Goal: Task Accomplishment & Management: Manage account settings

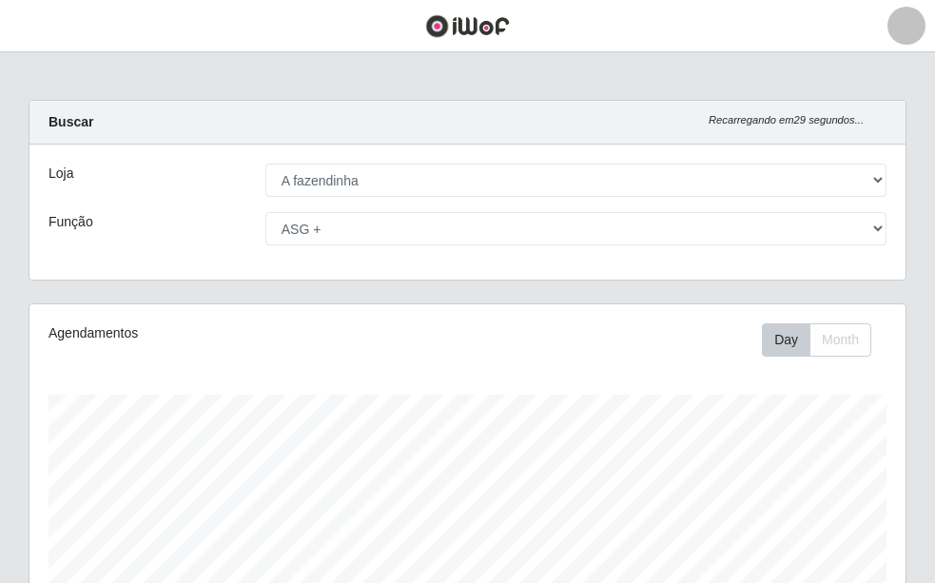
select select "70"
select select "79"
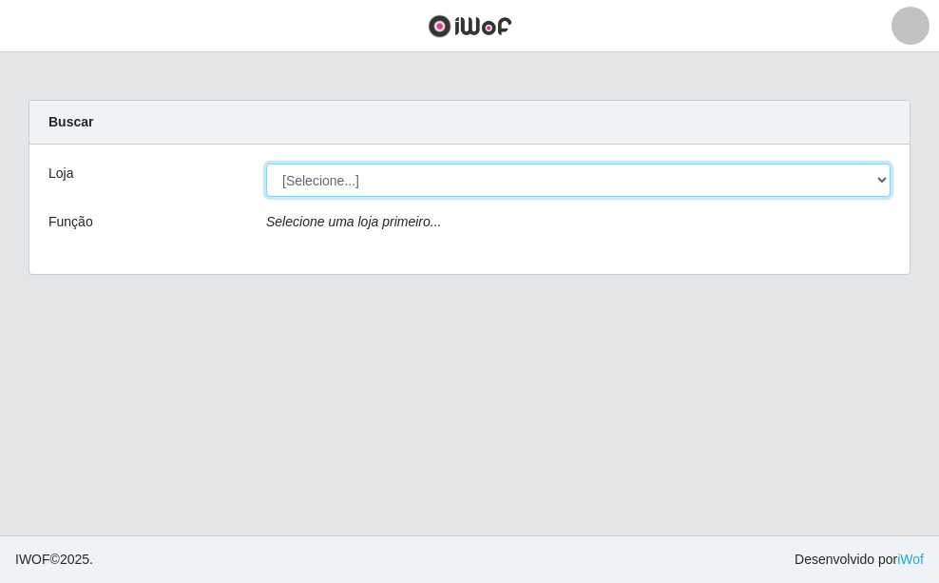
click at [888, 182] on select "[Selecione...] A fazendinha" at bounding box center [578, 180] width 625 height 33
click at [266, 164] on select "[Selecione...] A fazendinha" at bounding box center [578, 180] width 625 height 33
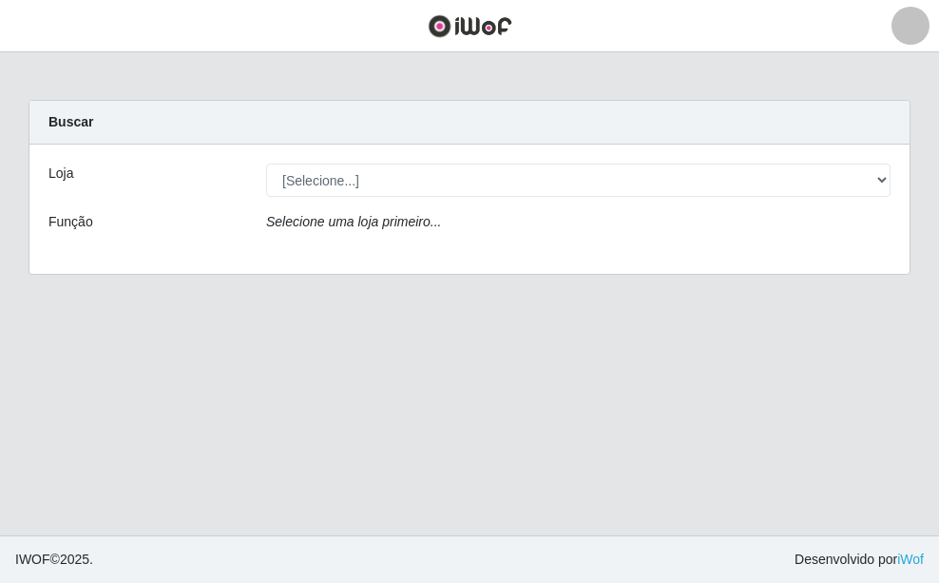
click at [916, 25] on div at bounding box center [911, 26] width 38 height 38
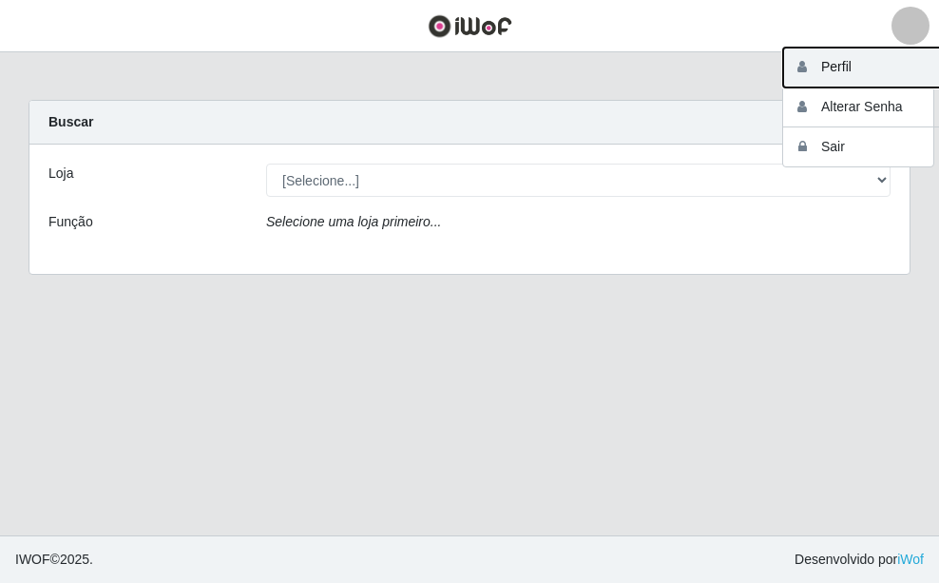
click at [855, 64] on button "Perfil" at bounding box center [868, 68] width 171 height 40
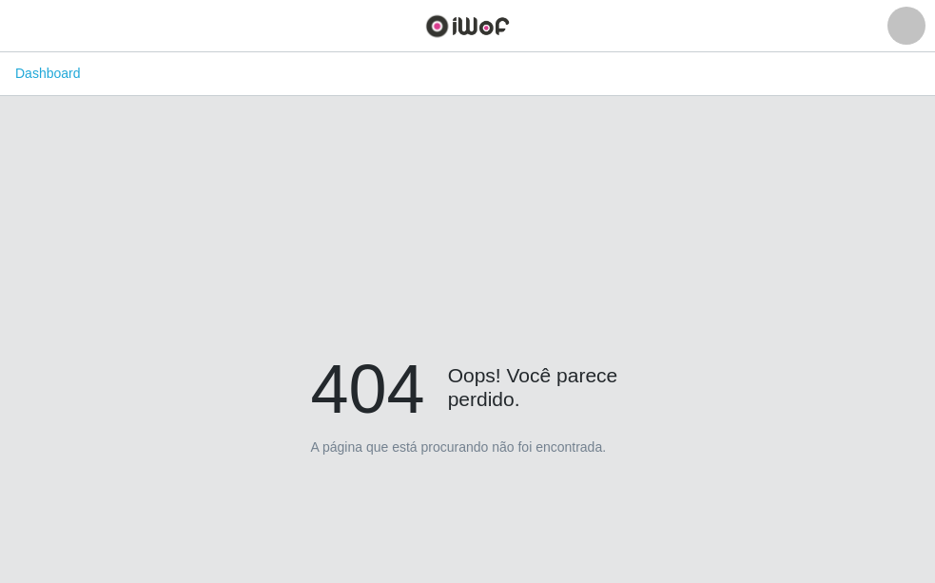
click at [906, 17] on div at bounding box center [906, 26] width 38 height 38
click at [859, 153] on button "Sair" at bounding box center [864, 146] width 171 height 39
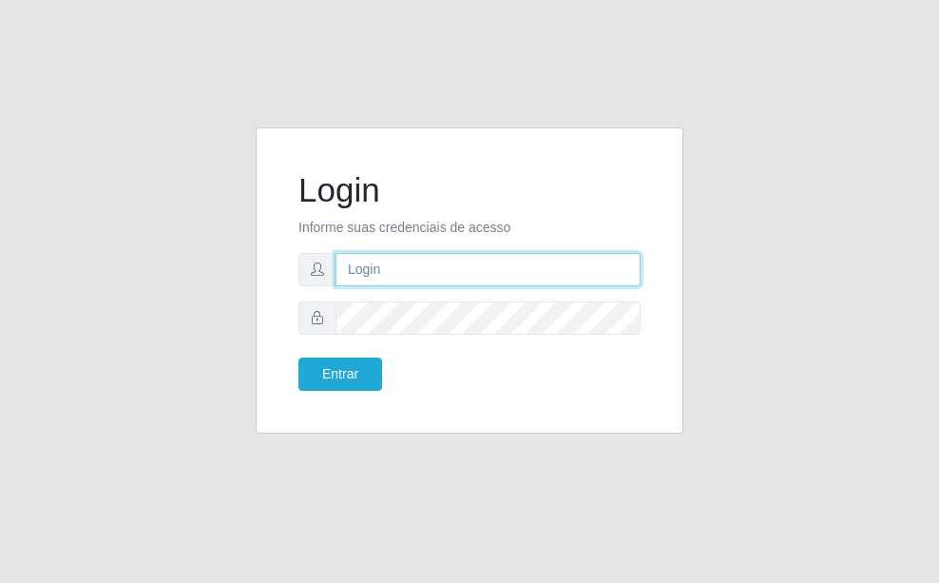
click at [394, 267] on input "text" at bounding box center [488, 269] width 305 height 33
type input "afazendinha@iwof.com"
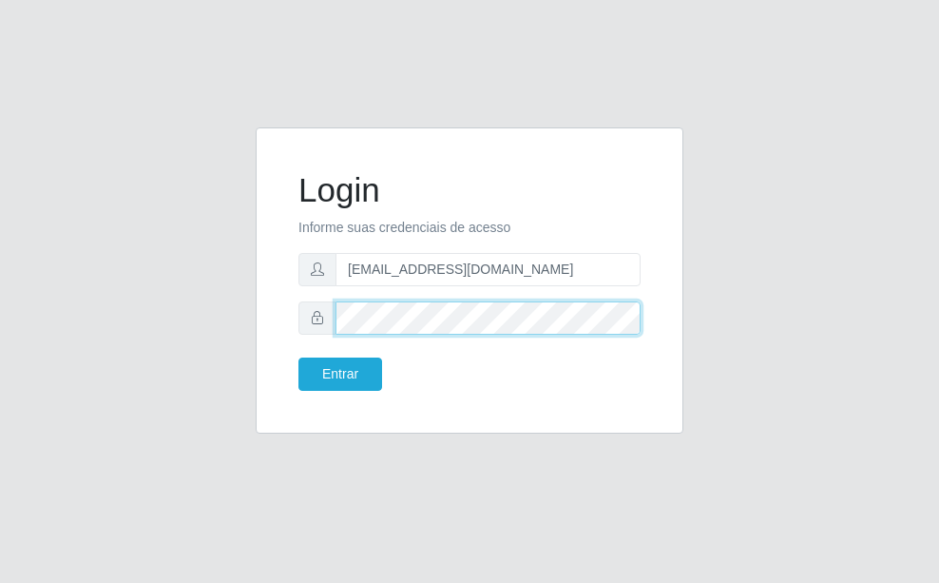
click at [299, 357] on button "Entrar" at bounding box center [341, 373] width 84 height 33
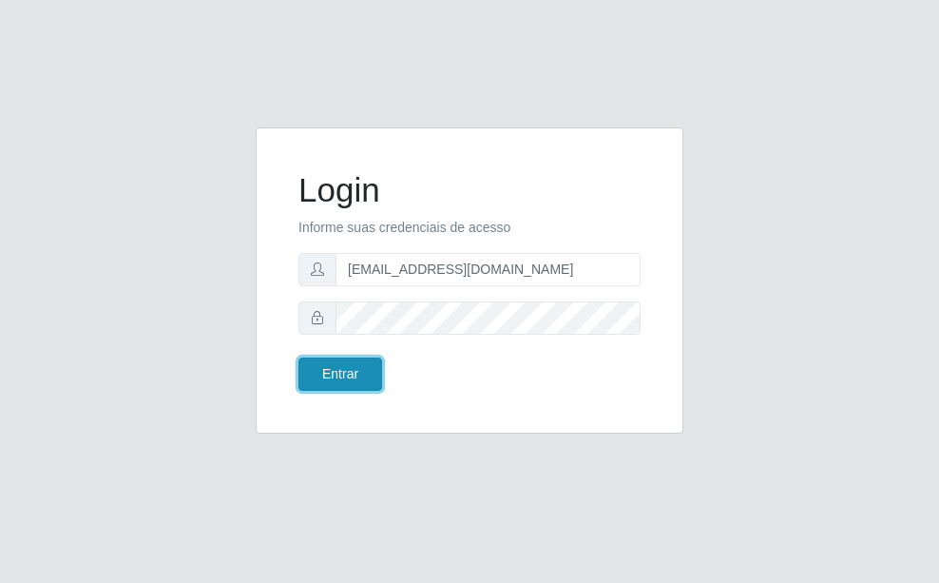
click at [371, 375] on button "Entrar" at bounding box center [341, 373] width 84 height 33
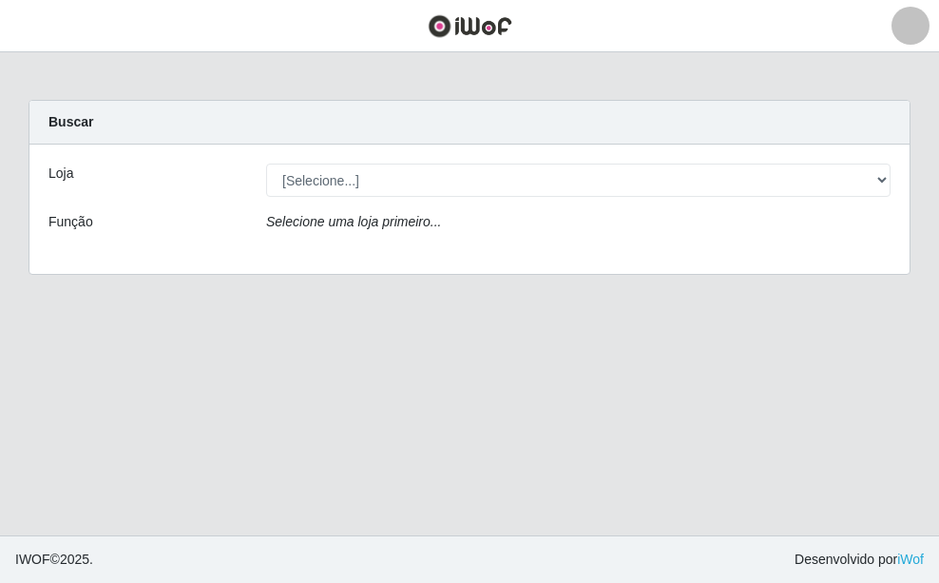
click at [76, 127] on strong "Buscar" at bounding box center [70, 121] width 45 height 15
drag, startPoint x: 68, startPoint y: 242, endPoint x: 82, endPoint y: 250, distance: 15.3
click at [81, 250] on div "Loja [Selecione...] A fazendinha Função Selecione uma loja primeiro..." at bounding box center [469, 209] width 880 height 129
click at [488, 25] on img at bounding box center [470, 26] width 85 height 24
drag, startPoint x: 443, startPoint y: 21, endPoint x: 273, endPoint y: 11, distance: 170.4
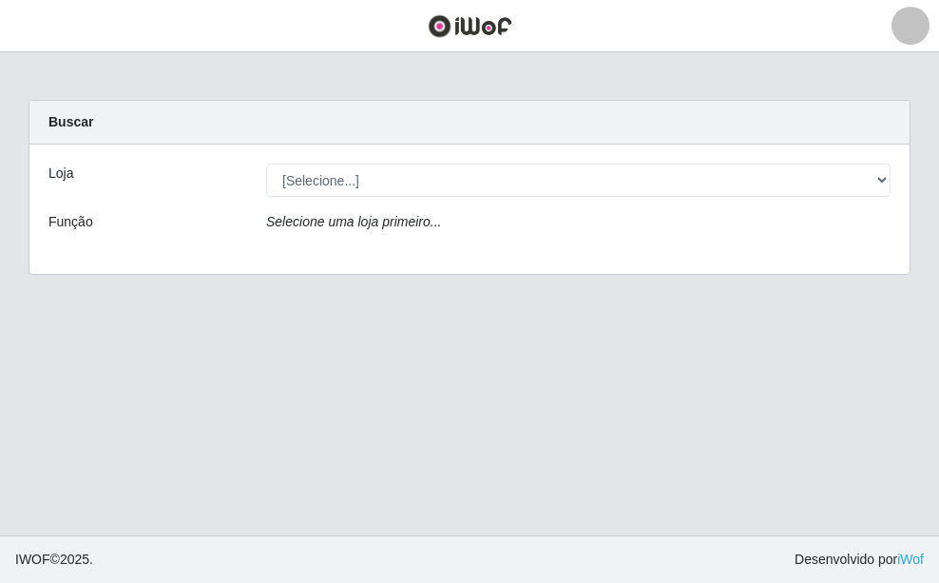
click at [442, 21] on img at bounding box center [470, 26] width 85 height 24
click at [282, 336] on main "Carregando... Buscar Loja [Selecione...] A fazendinha Função Selecione uma loja…" at bounding box center [469, 293] width 939 height 483
click at [906, 29] on div at bounding box center [911, 26] width 38 height 38
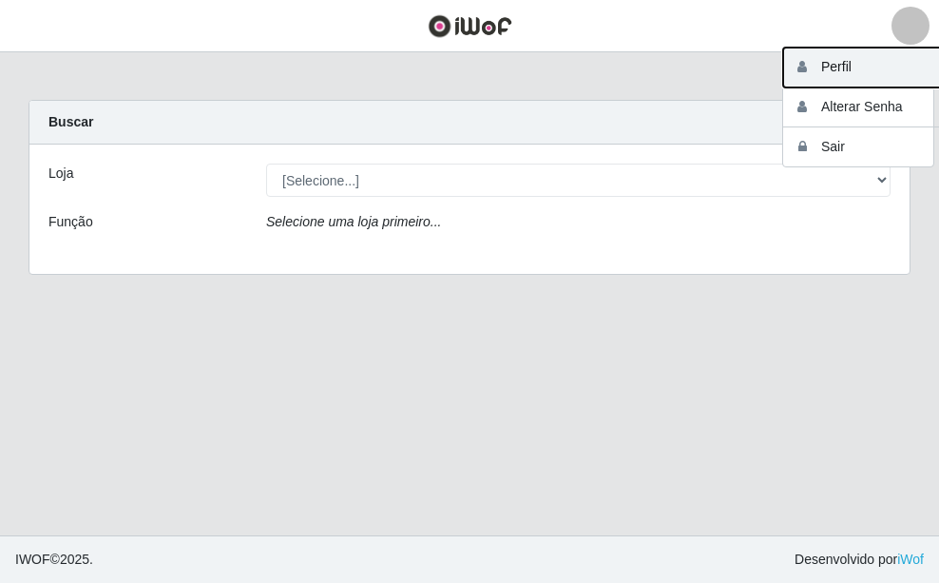
click at [822, 67] on button "Perfil" at bounding box center [868, 68] width 171 height 40
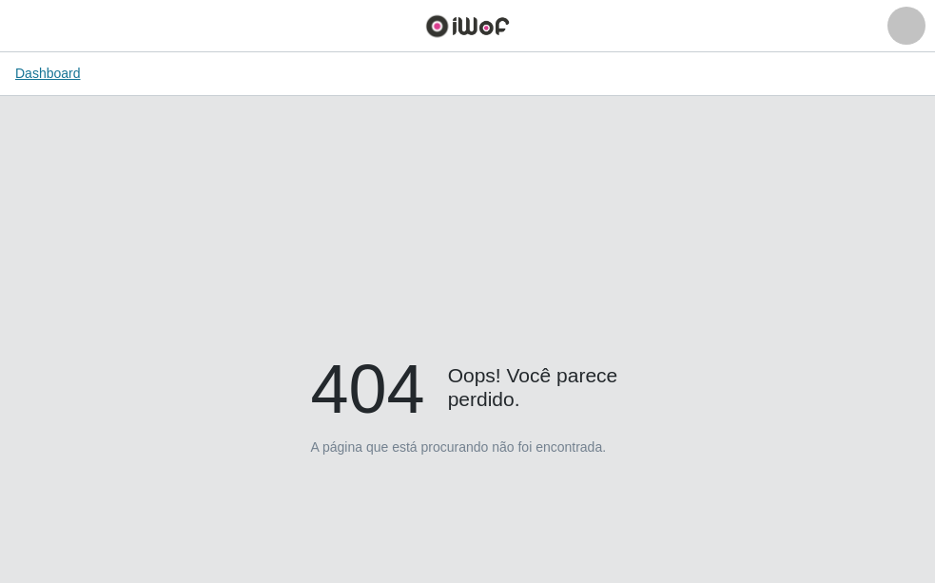
click at [32, 69] on link "Dashboard" at bounding box center [48, 73] width 66 height 15
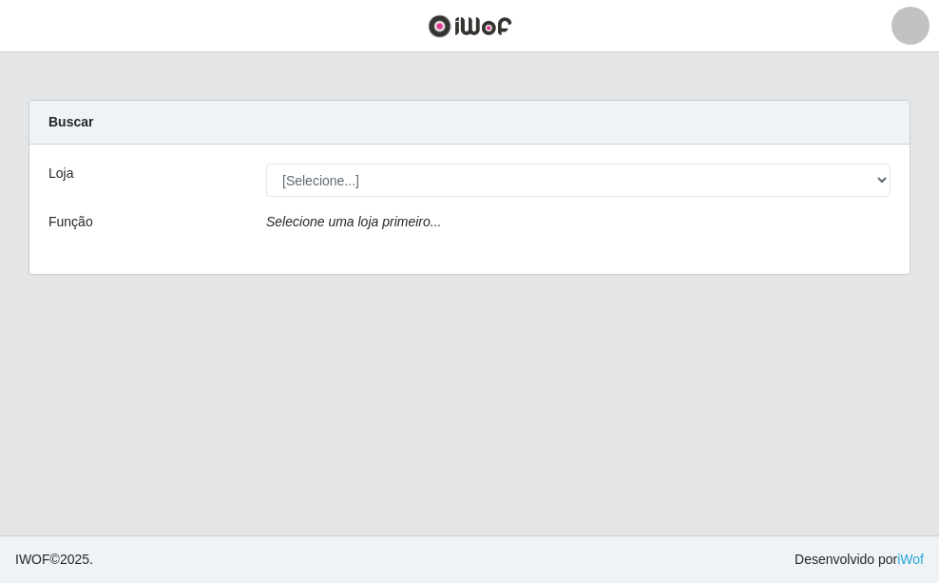
click at [905, 29] on div at bounding box center [911, 26] width 38 height 38
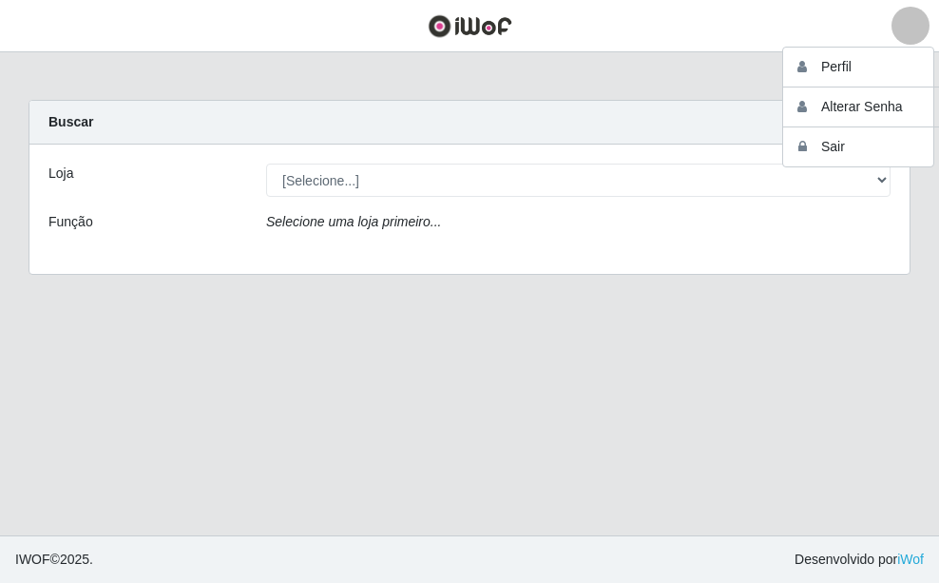
drag, startPoint x: 586, startPoint y: 358, endPoint x: 577, endPoint y: 340, distance: 20.0
click at [582, 352] on main "Carregando... Buscar Loja [Selecione...] A fazendinha Função Selecione uma loja…" at bounding box center [469, 293] width 939 height 483
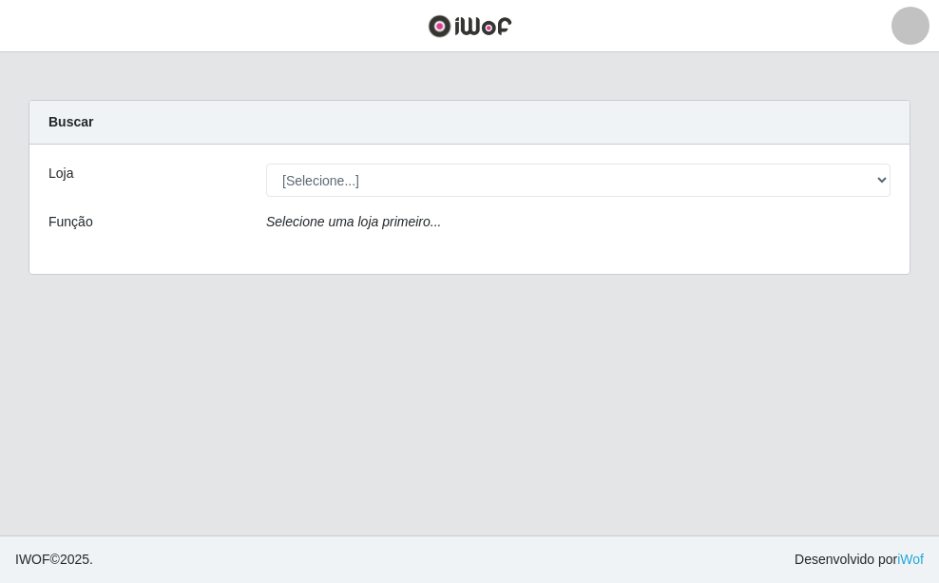
click at [520, 27] on link at bounding box center [469, 26] width 147 height 52
click at [766, 380] on main "Carregando... Buscar Loja [Selecione...] A fazendinha Função Selecione uma loja…" at bounding box center [469, 293] width 939 height 483
